Goal: Task Accomplishment & Management: Use online tool/utility

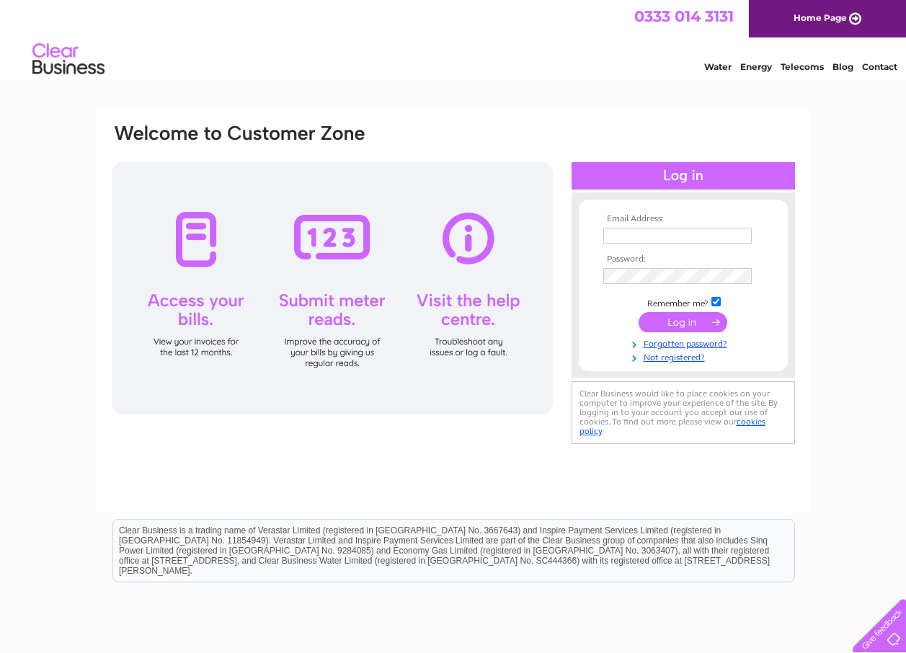
type input "REDDZWESTCALDER@GMAIL.COM"
click at [686, 315] on input "submit" at bounding box center [683, 322] width 89 height 20
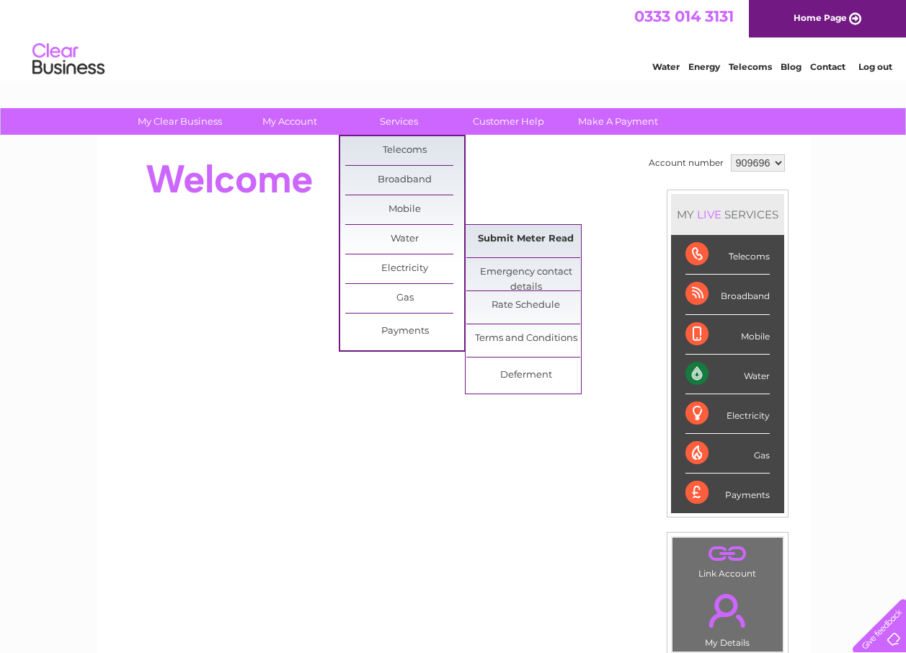
click at [529, 239] on link "Submit Meter Read" at bounding box center [526, 239] width 119 height 29
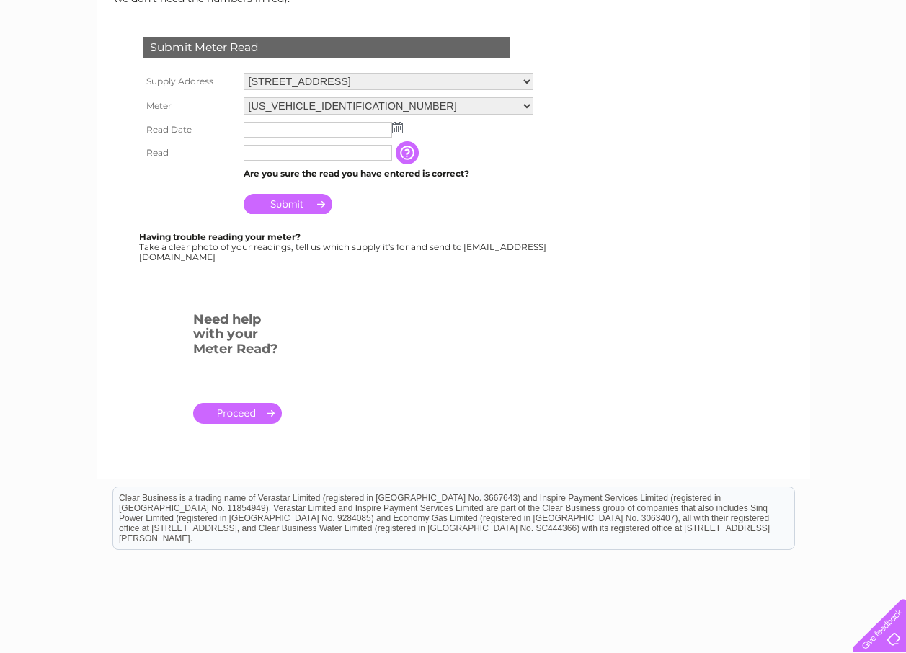
scroll to position [106, 0]
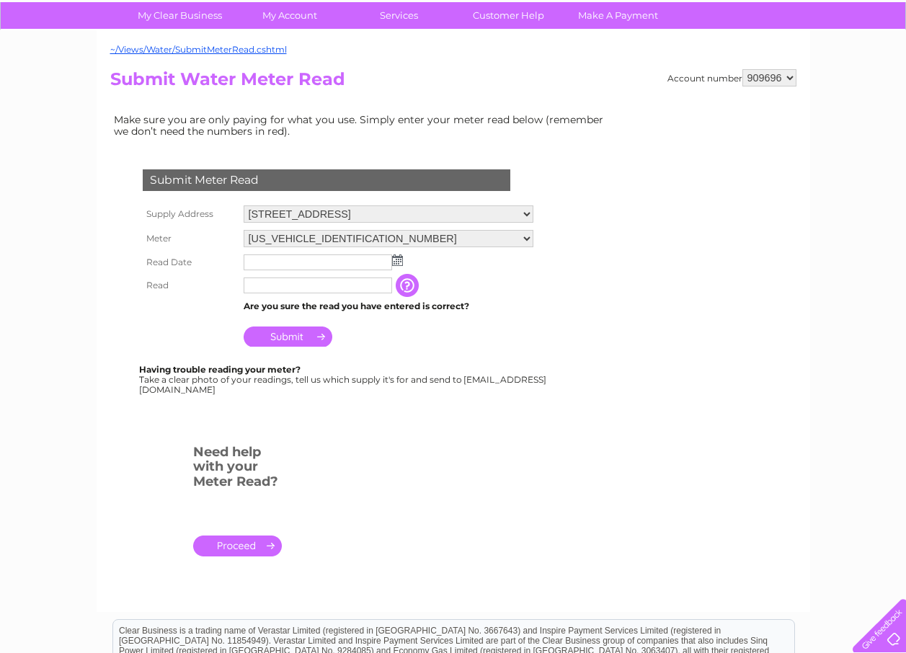
click at [396, 261] on img at bounding box center [397, 261] width 11 height 12
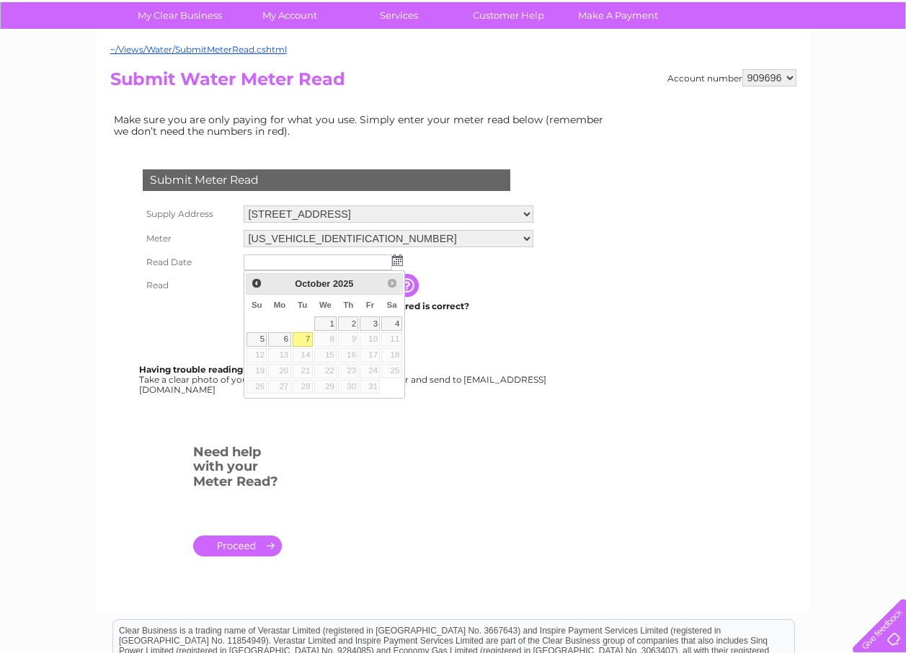
click at [300, 336] on link "7" at bounding box center [303, 339] width 20 height 14
type input "2025/10/07"
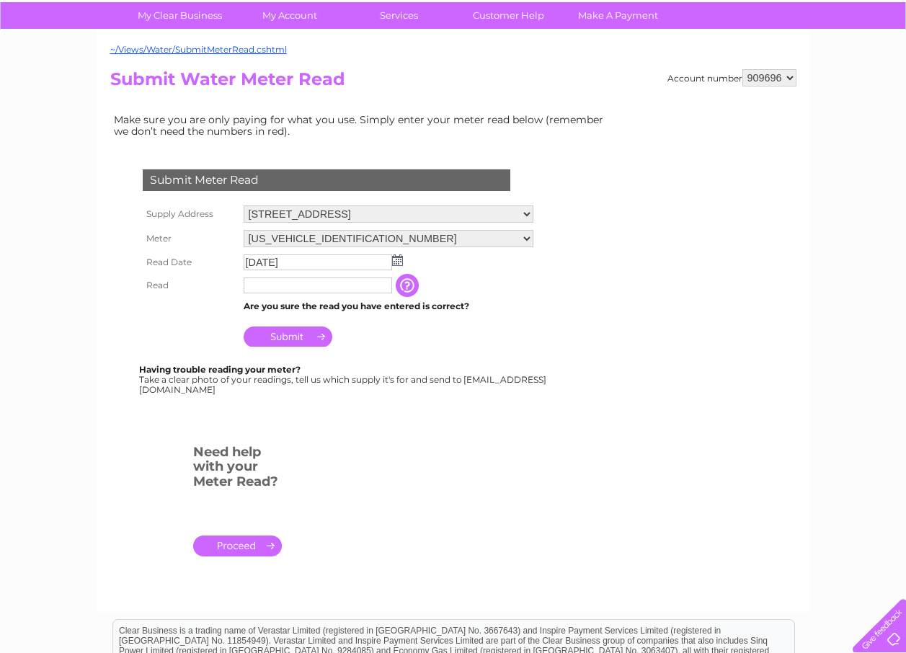
click at [315, 282] on input "text" at bounding box center [318, 286] width 149 height 16
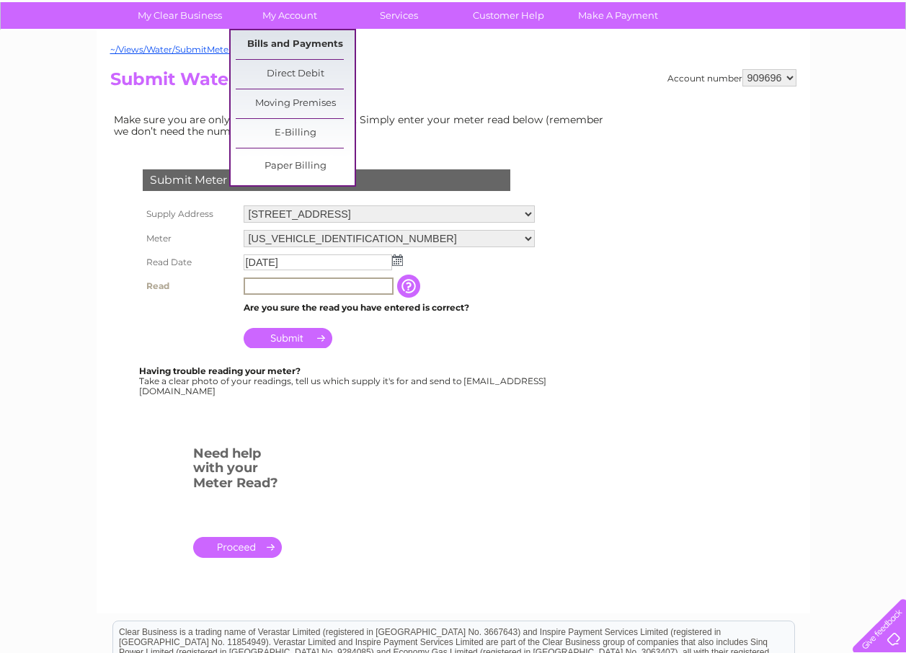
click at [291, 48] on link "Bills and Payments" at bounding box center [295, 44] width 119 height 29
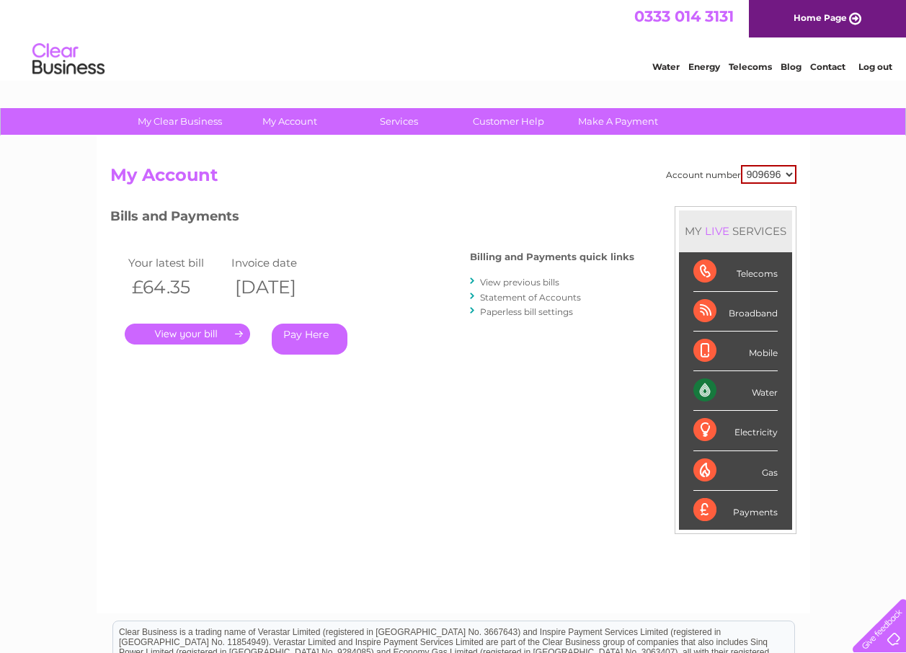
click at [221, 331] on link "." at bounding box center [187, 334] width 125 height 21
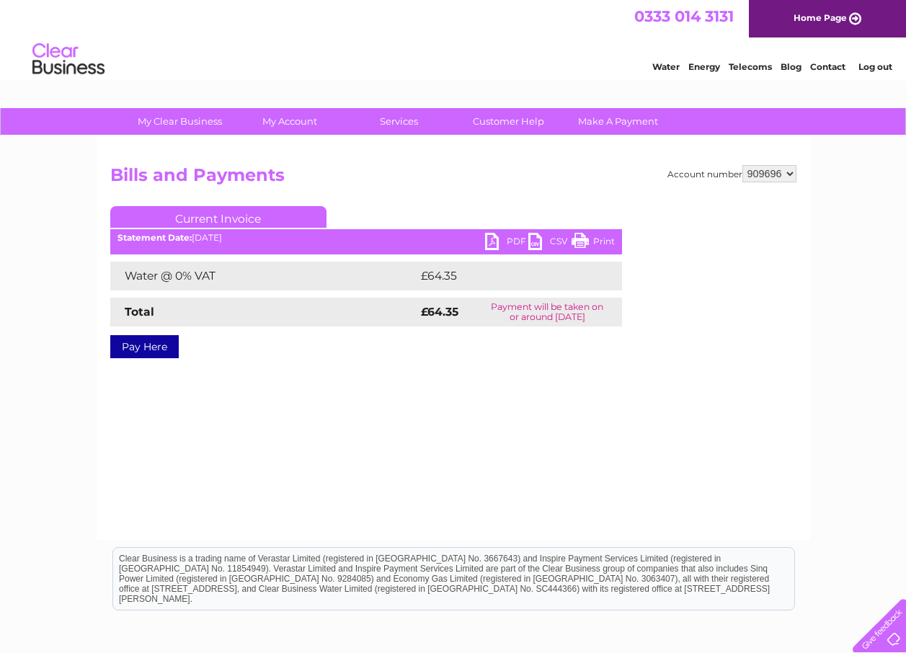
click at [492, 242] on link "PDF" at bounding box center [506, 243] width 43 height 21
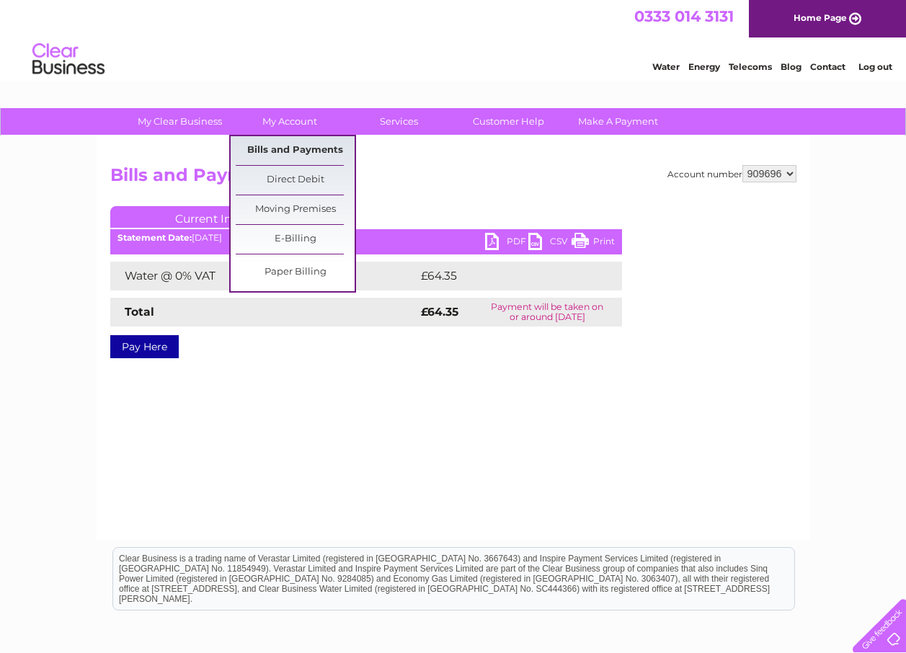
click at [296, 142] on link "Bills and Payments" at bounding box center [295, 150] width 119 height 29
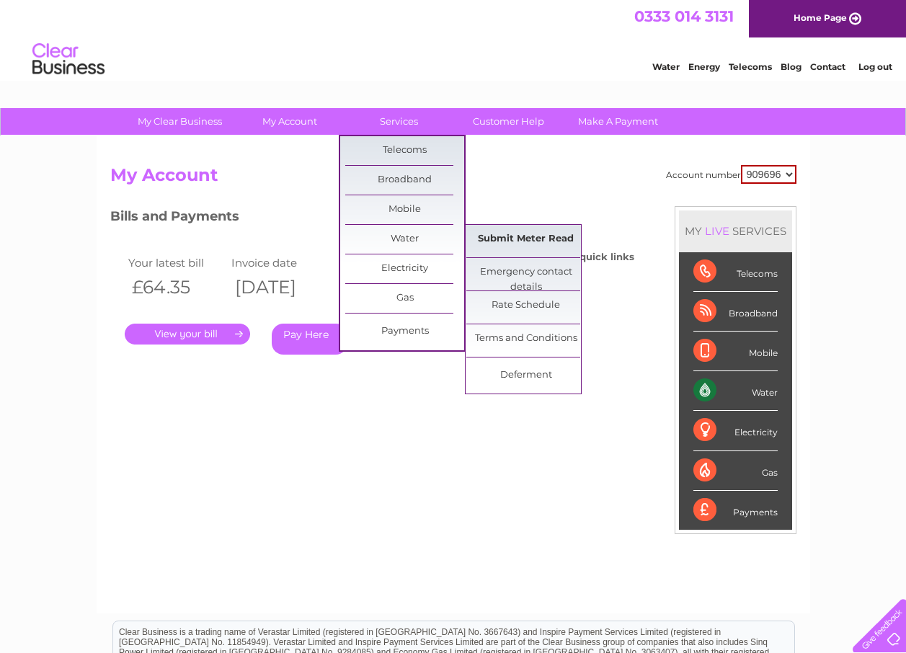
click at [503, 236] on link "Submit Meter Read" at bounding box center [526, 239] width 119 height 29
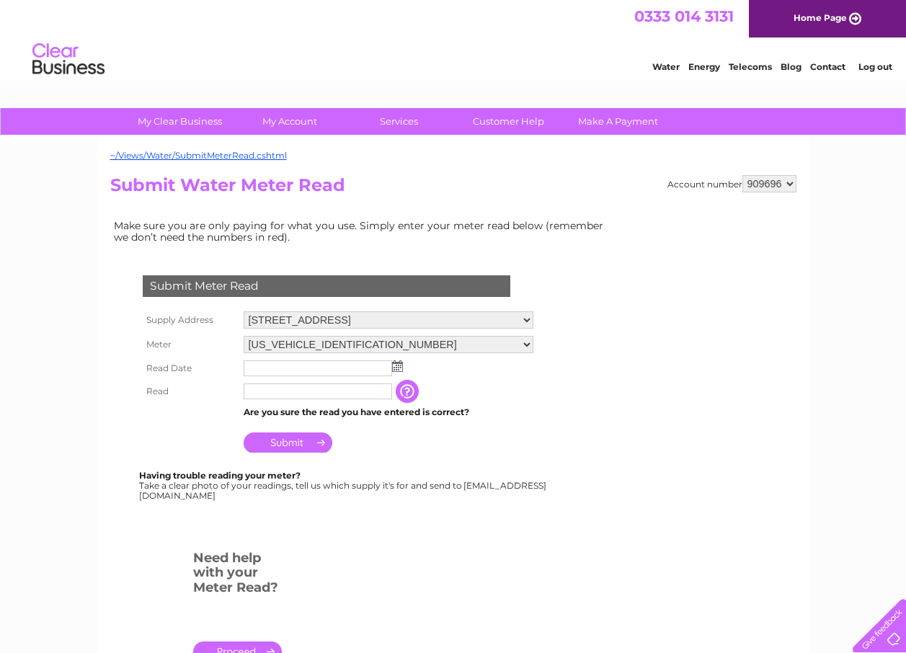
click at [399, 366] on img at bounding box center [397, 367] width 11 height 12
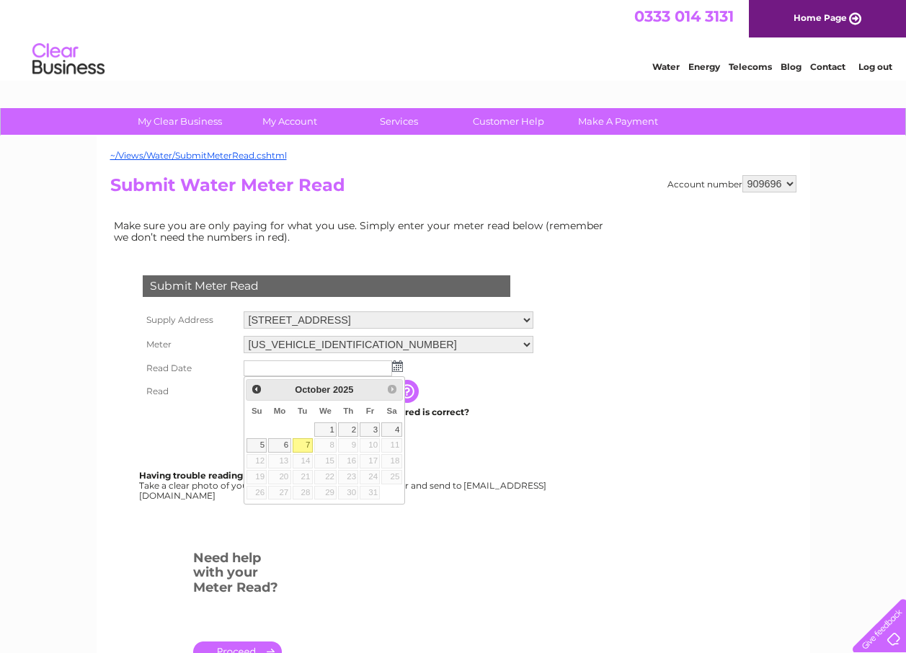
click at [309, 449] on link "7" at bounding box center [303, 445] width 20 height 14
type input "[DATE]"
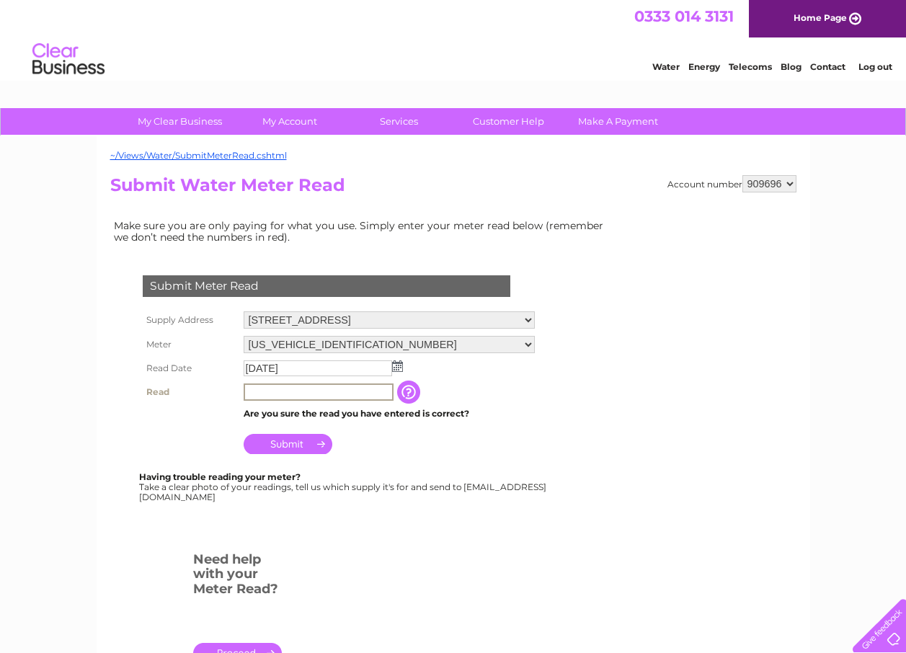
click at [323, 391] on input "text" at bounding box center [319, 392] width 150 height 17
type input "484"
click at [278, 451] on input "Submit" at bounding box center [288, 444] width 89 height 20
